Goal: Task Accomplishment & Management: Manage account settings

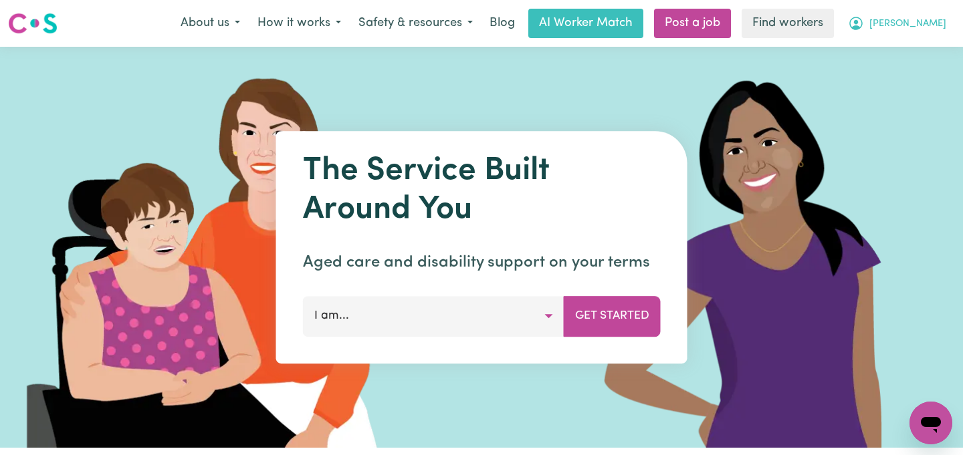
click at [917, 23] on span "[PERSON_NAME]" at bounding box center [907, 24] width 77 height 15
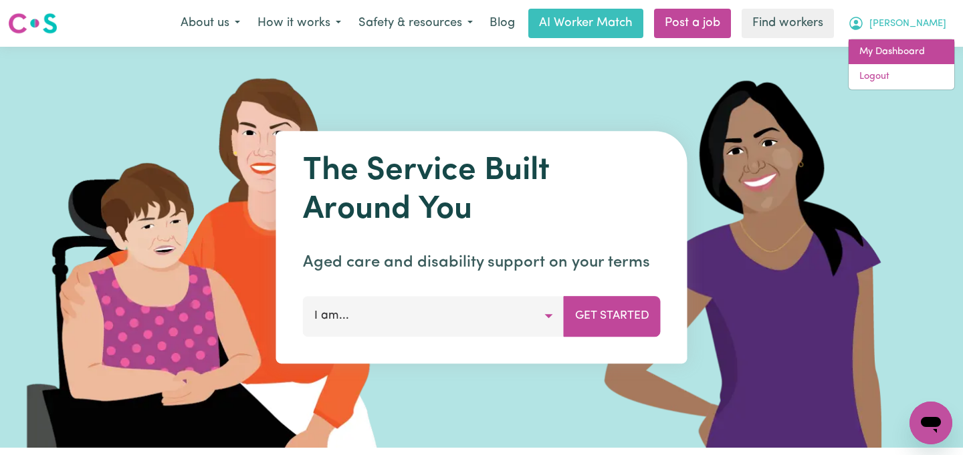
click at [904, 46] on link "My Dashboard" at bounding box center [901, 51] width 106 height 25
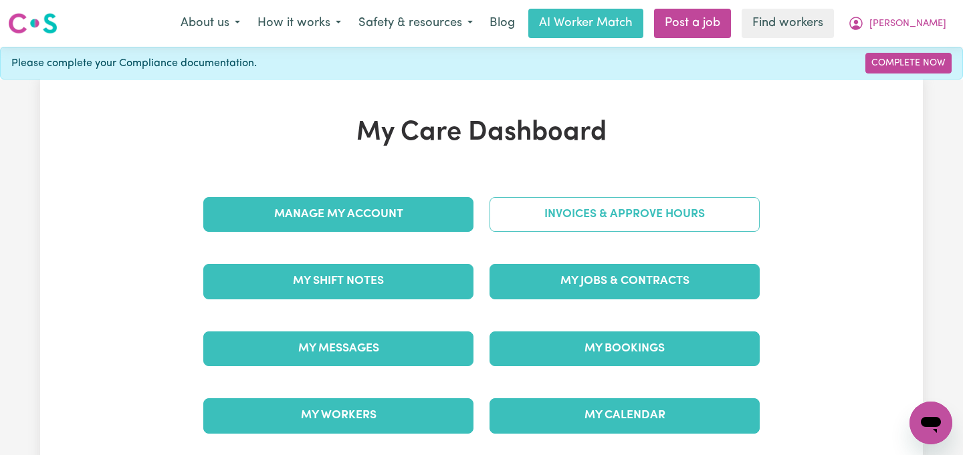
click at [583, 219] on link "Invoices & Approve Hours" at bounding box center [624, 214] width 270 height 35
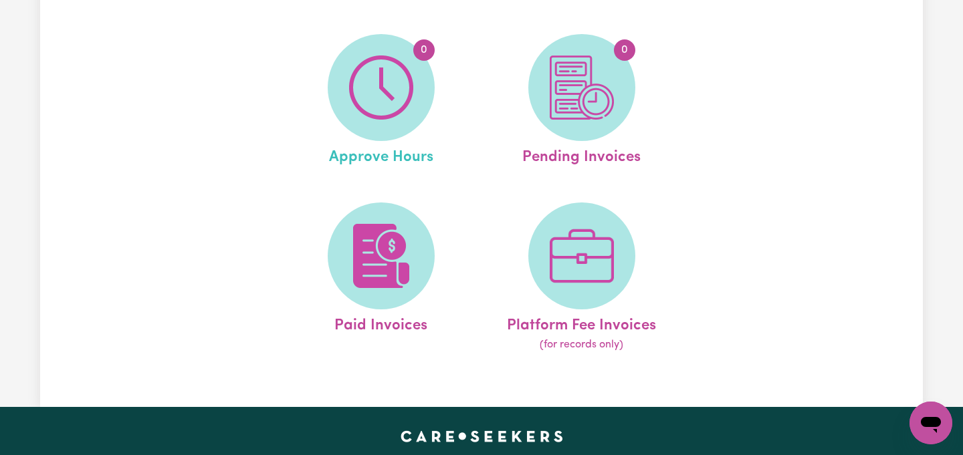
scroll to position [217, 0]
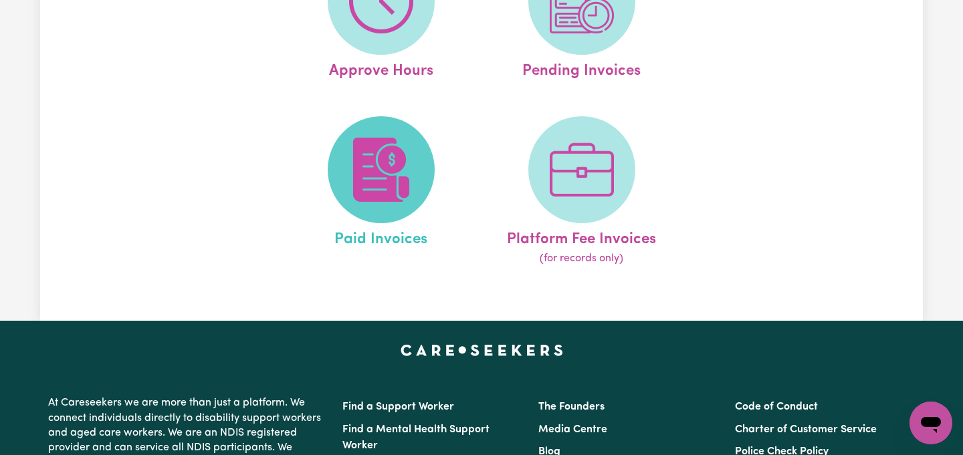
click at [374, 194] on img at bounding box center [381, 170] width 64 height 64
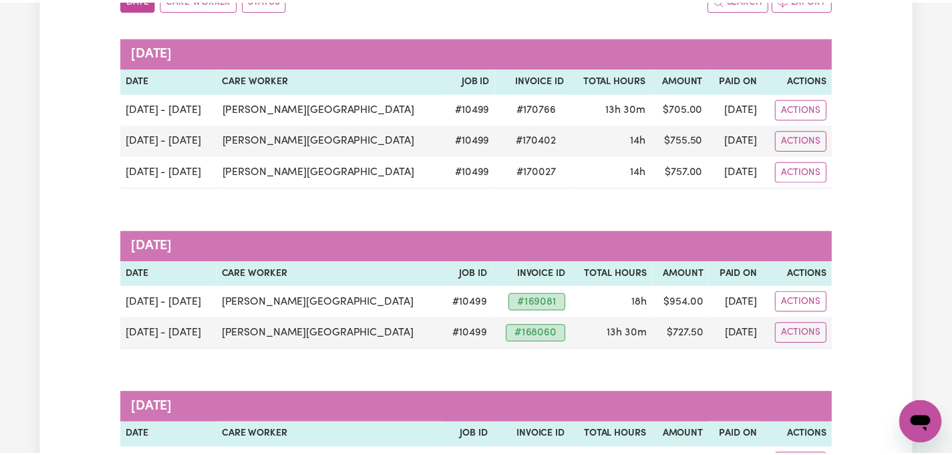
scroll to position [173, 0]
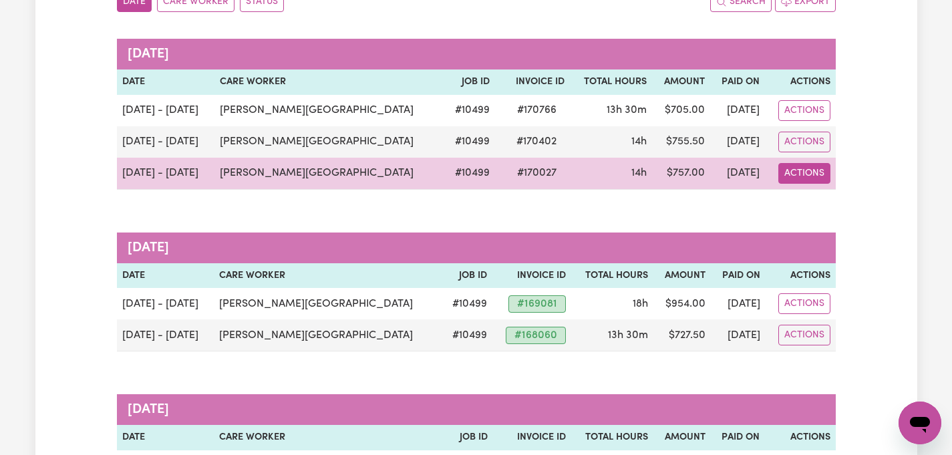
click at [803, 173] on button "Actions" at bounding box center [805, 173] width 52 height 21
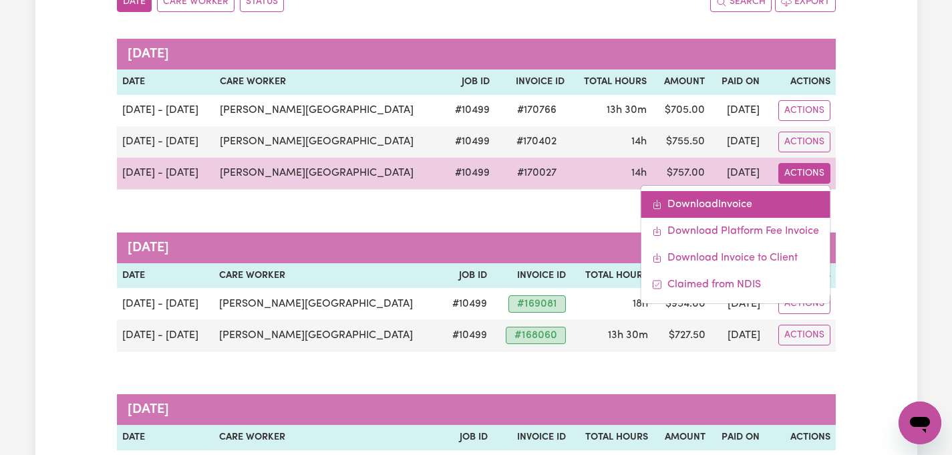
click at [738, 205] on link "Download Invoice" at bounding box center [735, 204] width 189 height 27
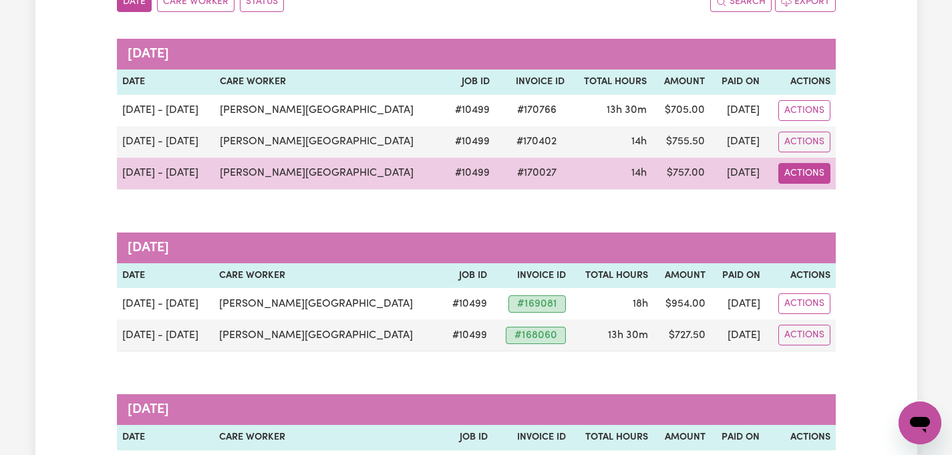
click at [799, 168] on button "Actions" at bounding box center [805, 173] width 52 height 21
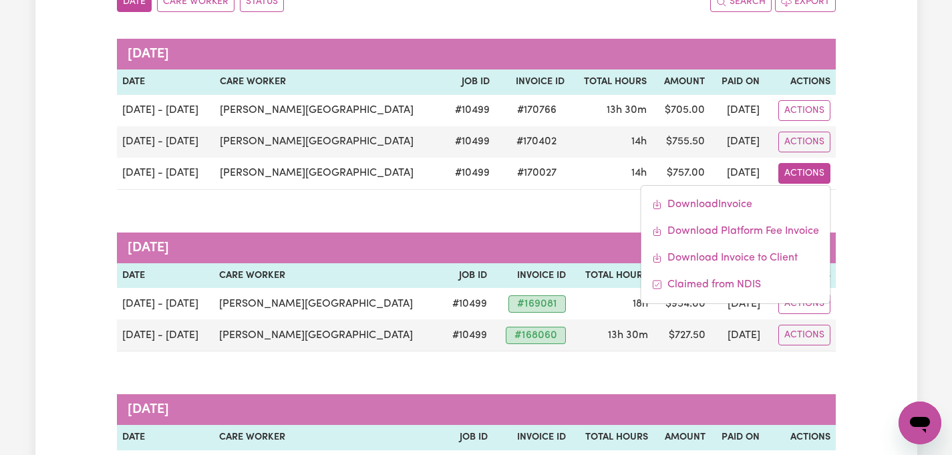
click at [528, 249] on caption "[DATE]" at bounding box center [476, 248] width 719 height 31
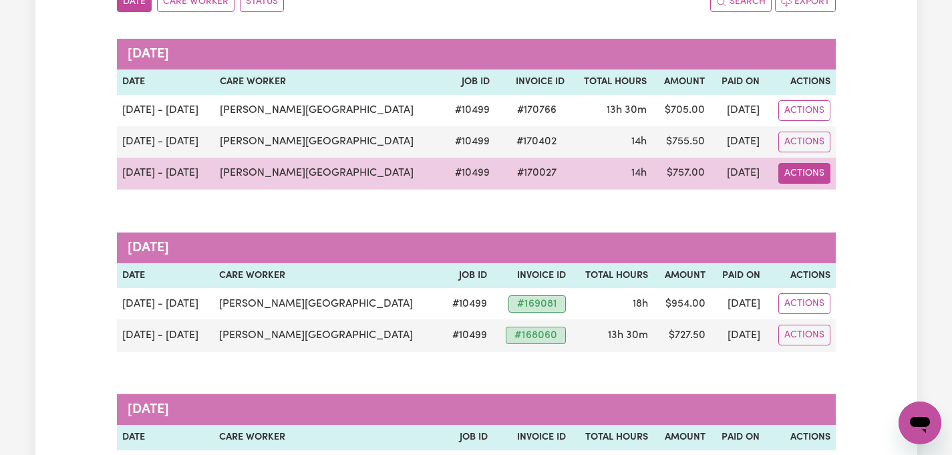
click at [807, 172] on button "Actions" at bounding box center [805, 173] width 52 height 21
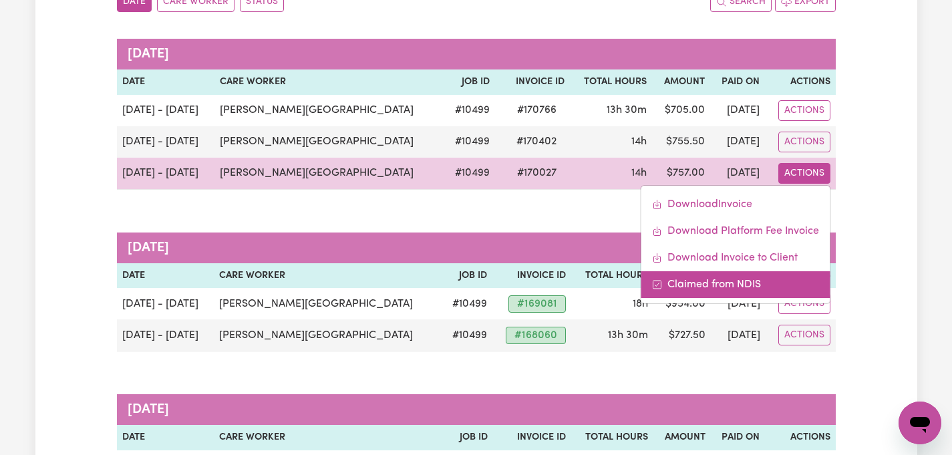
click at [737, 277] on link "Claimed from NDIS" at bounding box center [735, 284] width 189 height 27
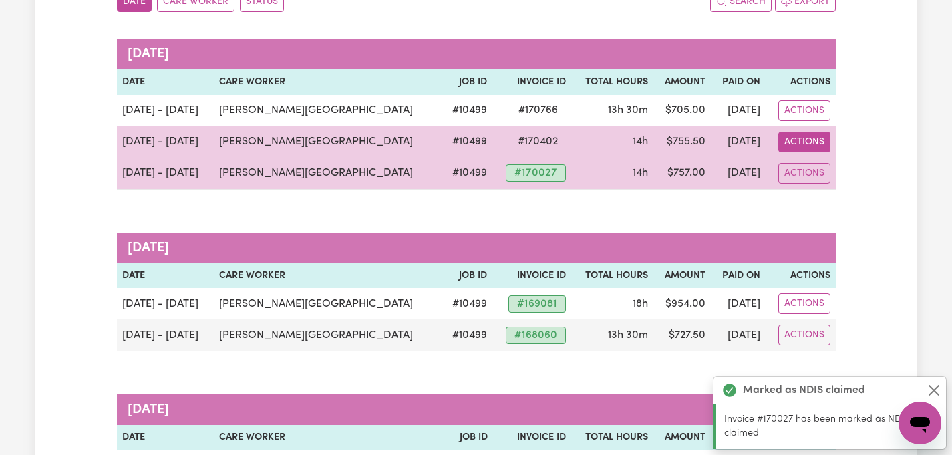
click at [797, 148] on button "Actions" at bounding box center [805, 142] width 52 height 21
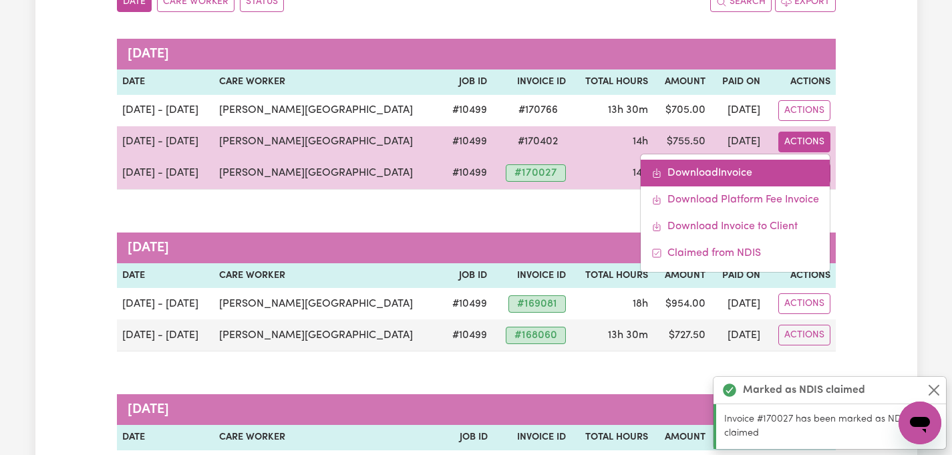
click at [749, 179] on link "Download Invoice" at bounding box center [735, 173] width 189 height 27
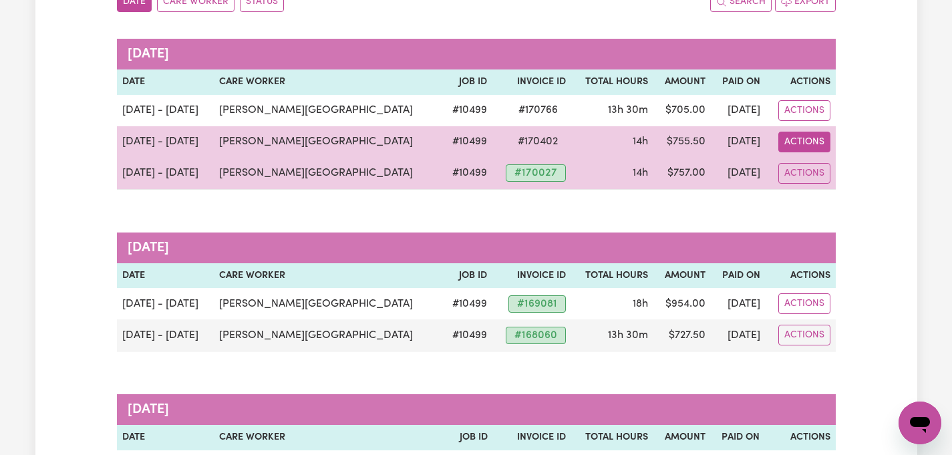
click at [796, 136] on button "Actions" at bounding box center [805, 142] width 52 height 21
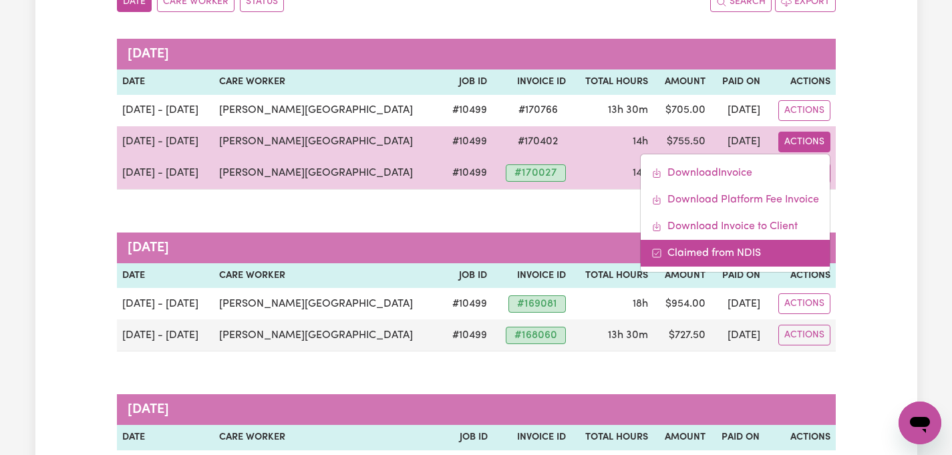
click at [742, 247] on link "Claimed from NDIS" at bounding box center [735, 253] width 189 height 27
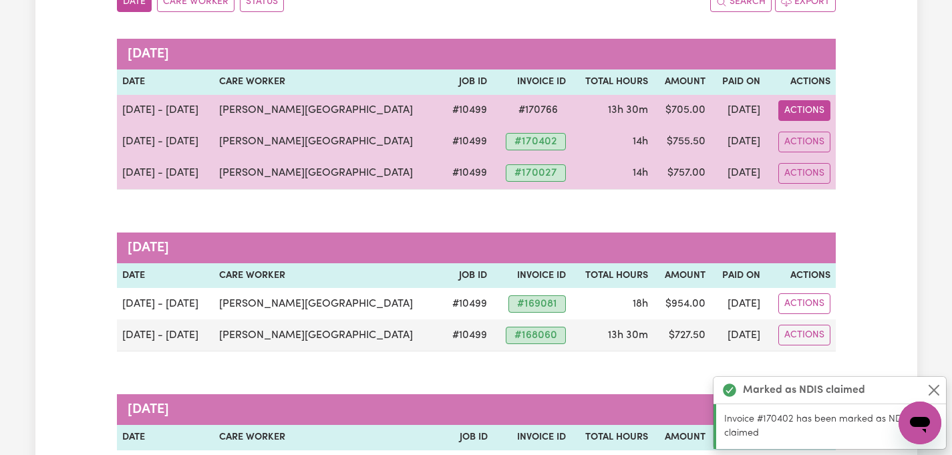
click at [799, 114] on button "Actions" at bounding box center [805, 110] width 52 height 21
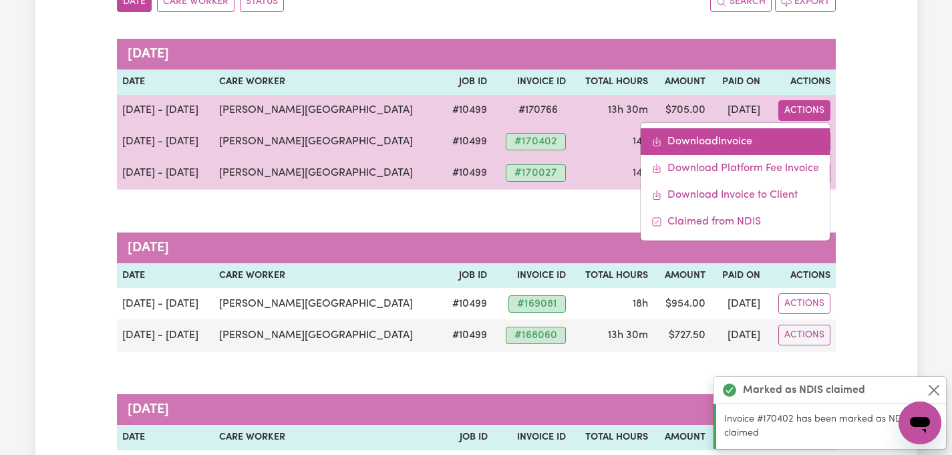
click at [709, 147] on link "Download Invoice" at bounding box center [735, 141] width 189 height 27
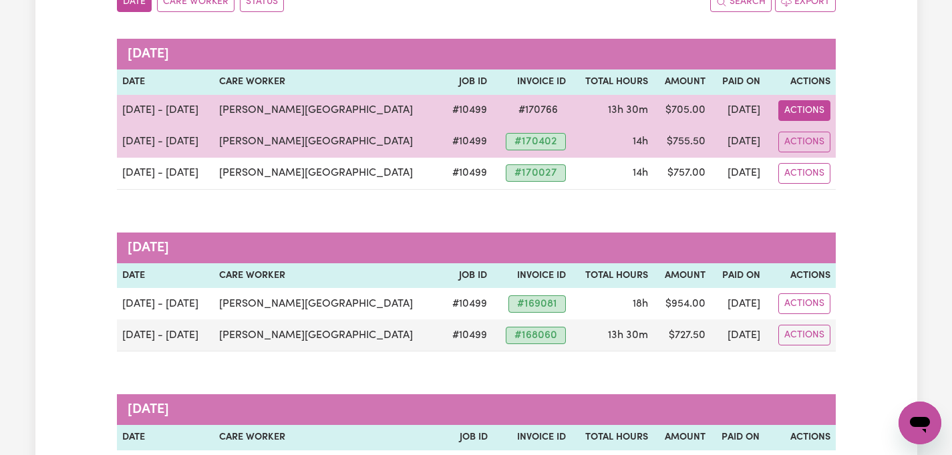
click at [814, 111] on button "Actions" at bounding box center [805, 110] width 52 height 21
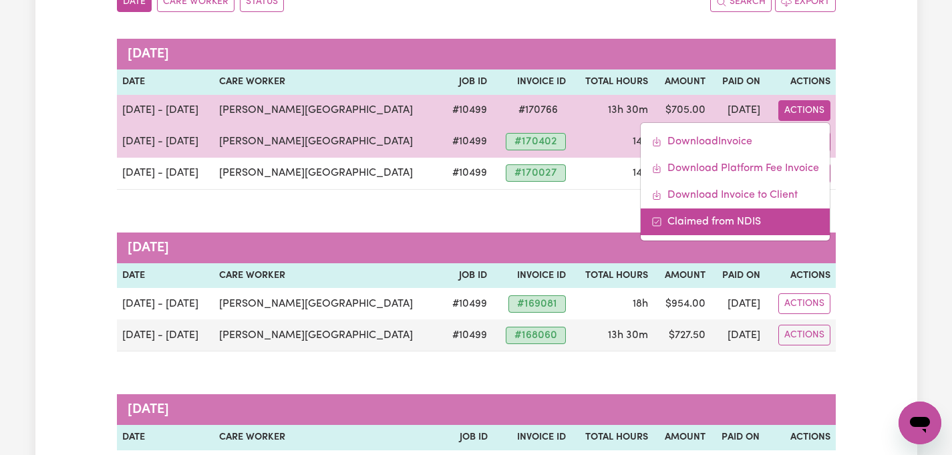
click at [771, 229] on link "Claimed from NDIS" at bounding box center [735, 222] width 189 height 27
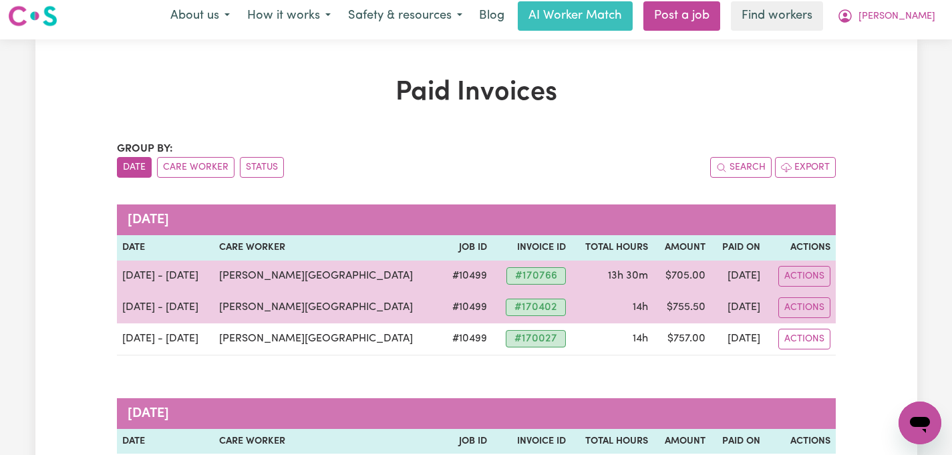
scroll to position [0, 0]
